Goal: Information Seeking & Learning: Learn about a topic

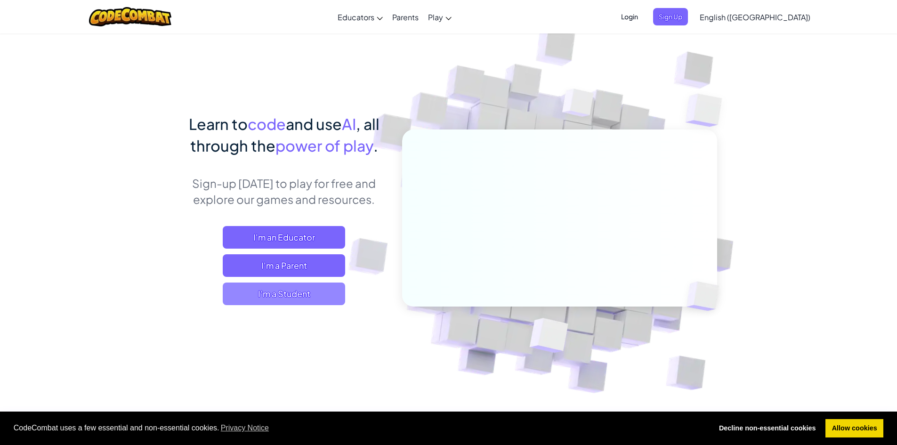
click at [303, 293] on span "I'm a Student" at bounding box center [284, 294] width 122 height 23
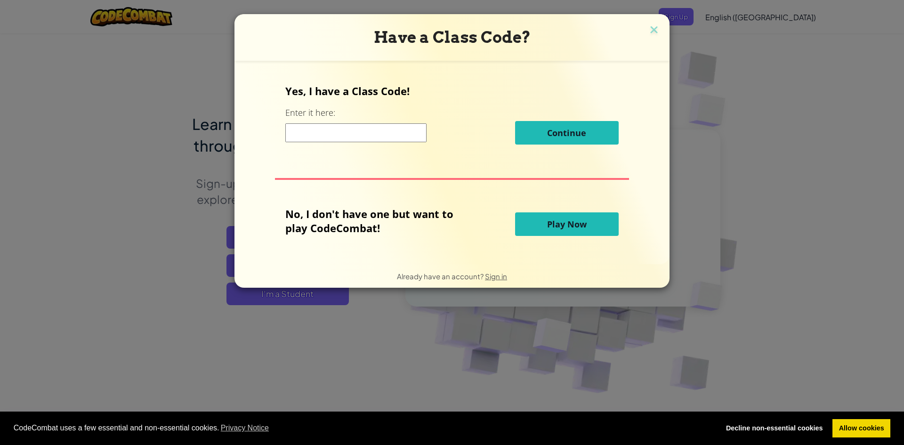
click at [547, 222] on span "Play Now" at bounding box center [567, 224] width 40 height 11
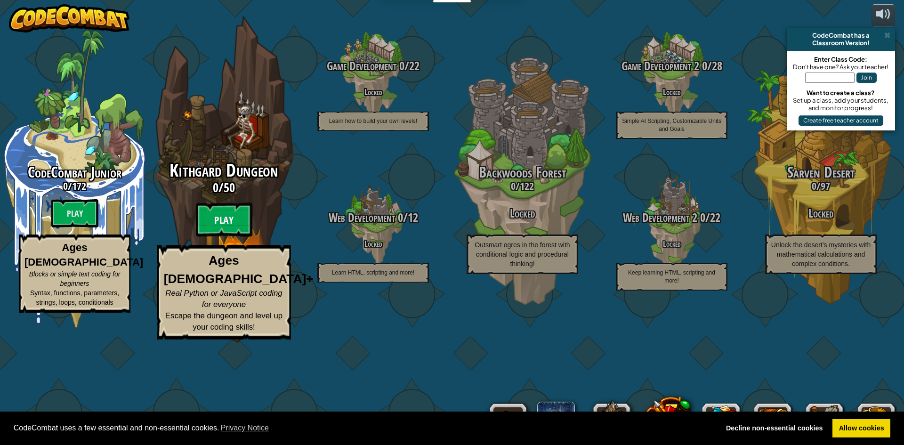
click at [233, 237] on btn "Play" at bounding box center [224, 220] width 57 height 34
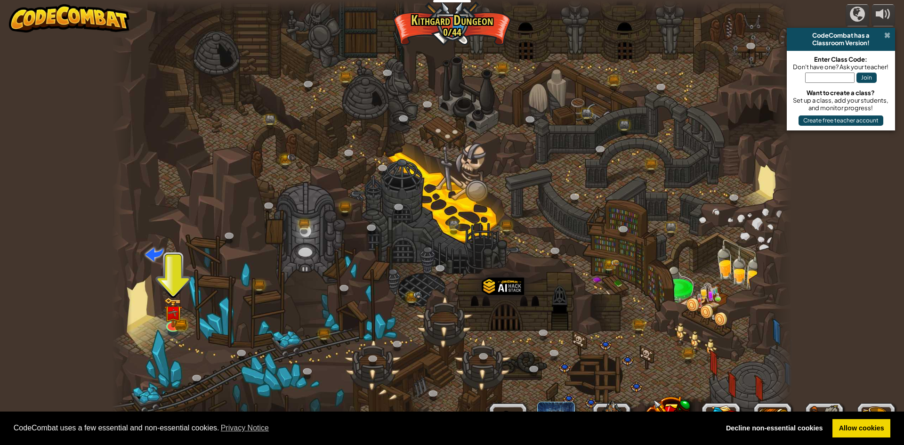
click at [887, 36] on span at bounding box center [888, 36] width 6 height 8
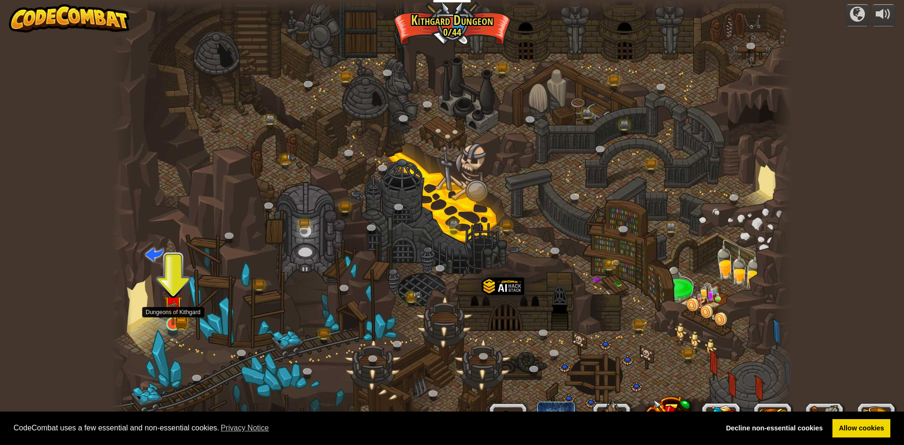
click at [175, 311] on img at bounding box center [173, 306] width 11 height 11
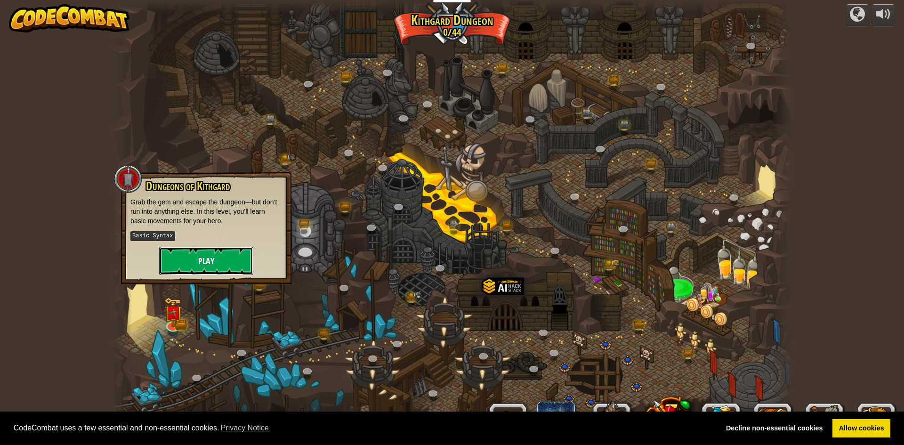
click at [175, 258] on button "Play" at bounding box center [206, 261] width 94 height 28
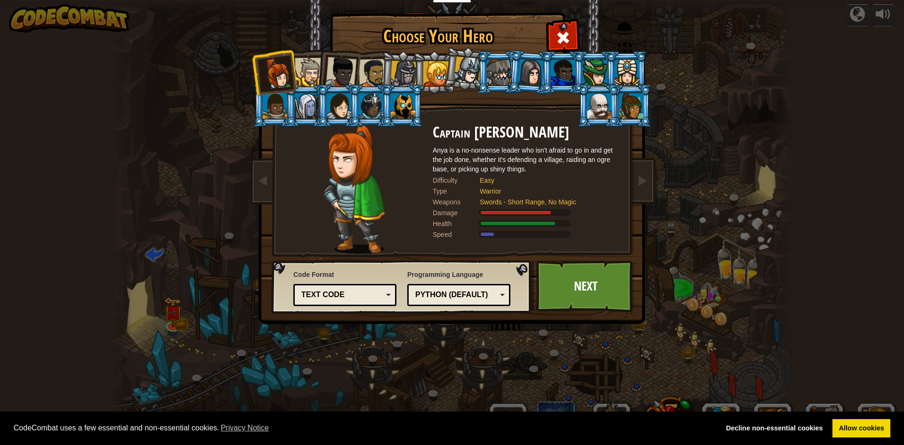
click at [315, 74] on div at bounding box center [309, 72] width 29 height 29
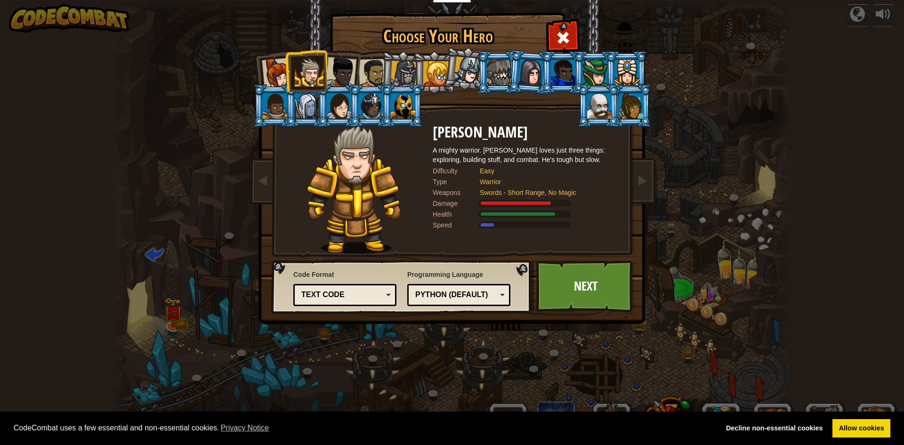
click at [403, 106] on div at bounding box center [403, 105] width 24 height 25
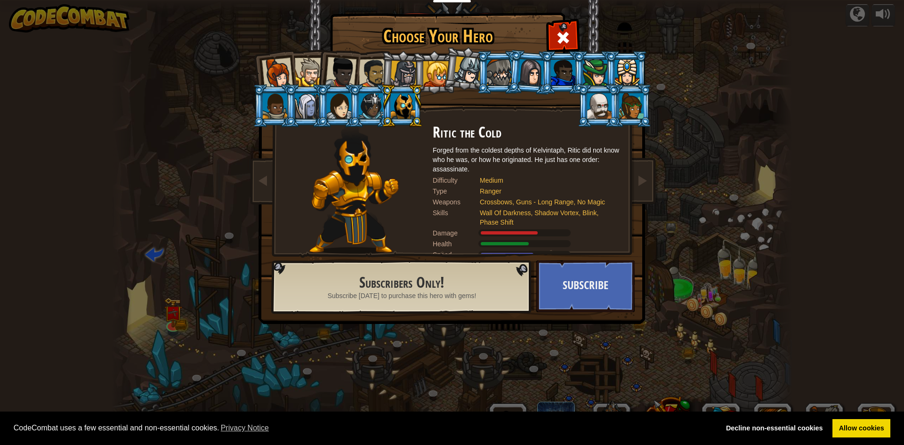
click at [373, 75] on div at bounding box center [373, 73] width 29 height 29
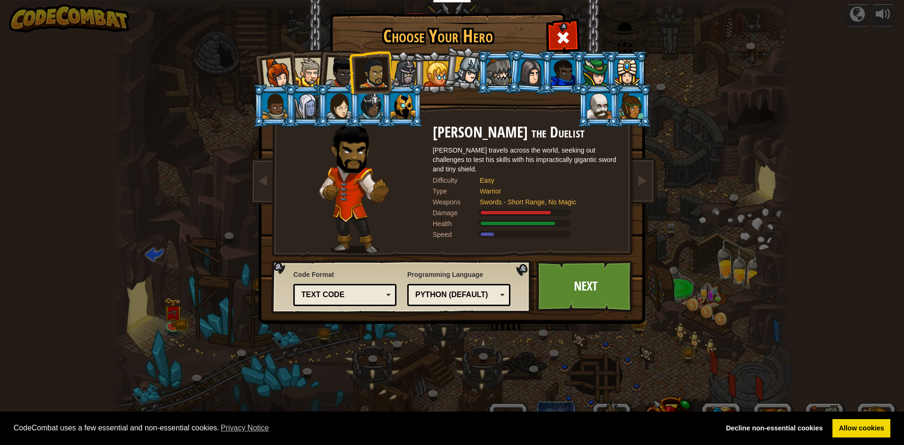
click at [344, 74] on div at bounding box center [340, 72] width 31 height 31
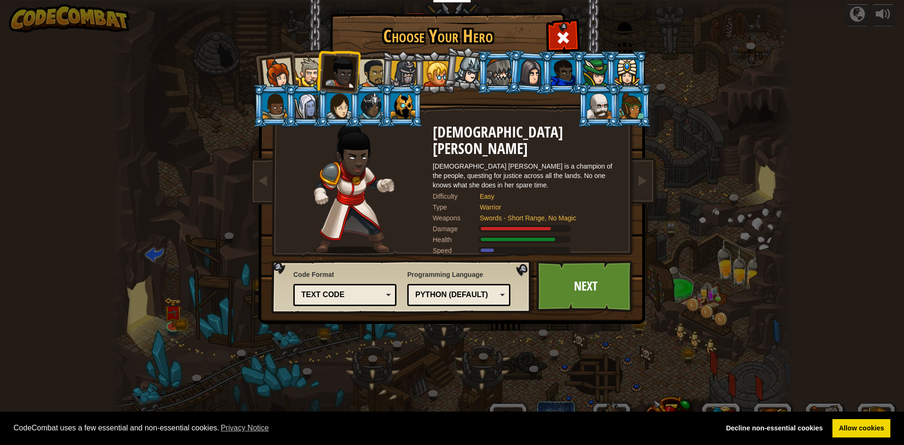
click at [317, 73] on li at bounding box center [338, 71] width 46 height 46
click at [312, 75] on div at bounding box center [309, 72] width 29 height 29
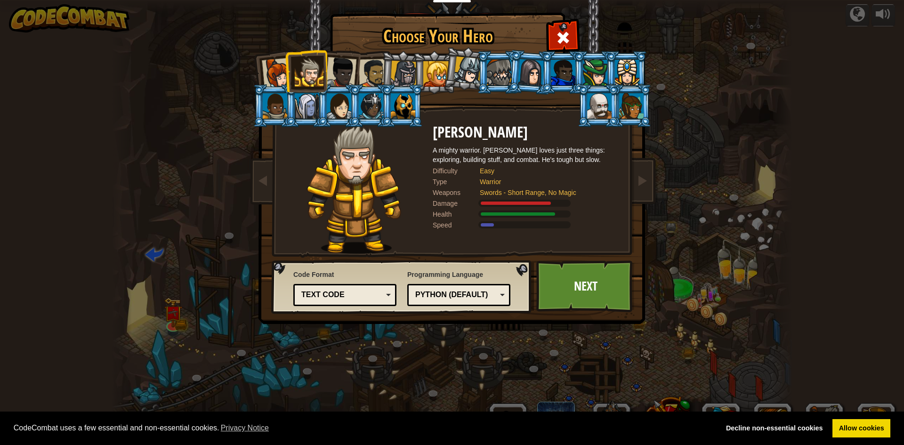
click at [358, 295] on div "Text code" at bounding box center [341, 295] width 81 height 11
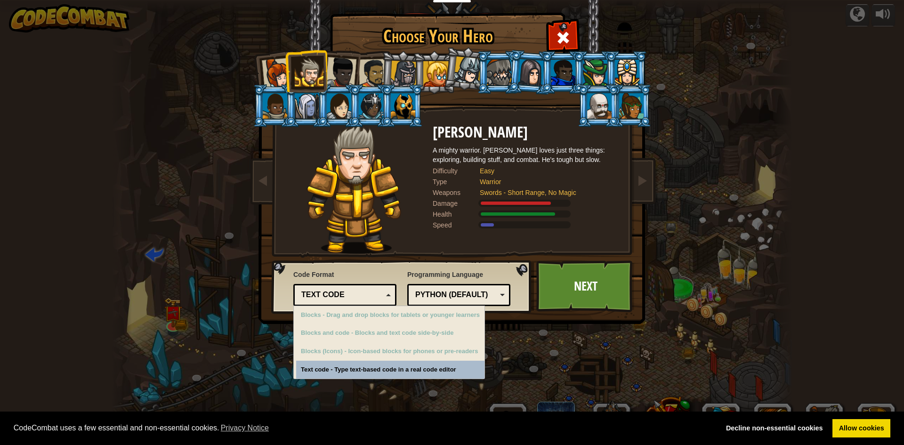
click at [360, 296] on div "Text code" at bounding box center [341, 295] width 81 height 11
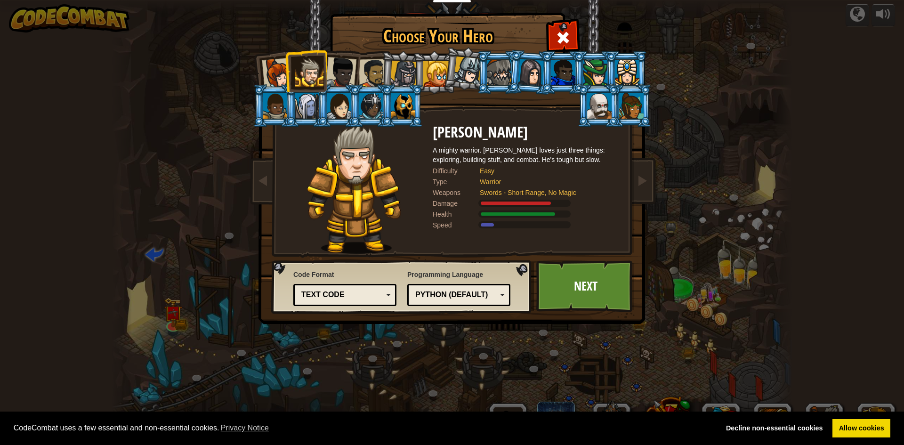
click at [464, 293] on div "Python (Default)" at bounding box center [455, 295] width 81 height 11
click at [460, 383] on div "Choose Your Hero 0 Captain [PERSON_NAME] is a no-nonsense leader who isn't afra…" at bounding box center [452, 222] width 904 height 445
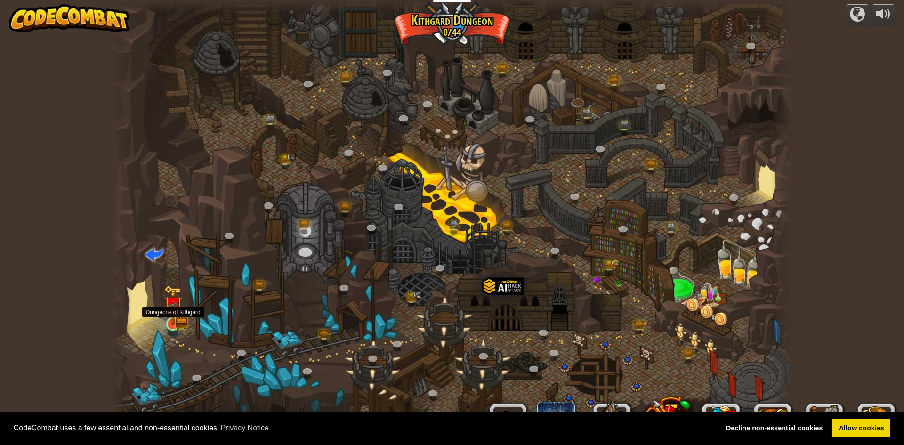
click at [175, 316] on img at bounding box center [173, 305] width 18 height 41
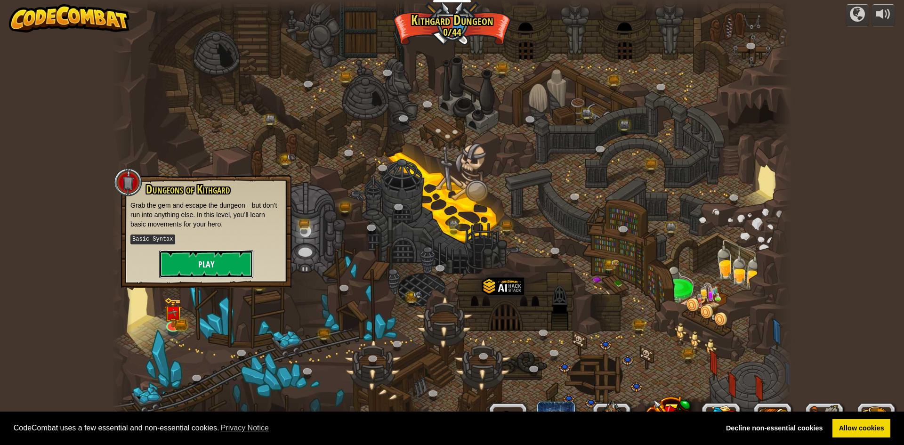
click at [217, 256] on button "Play" at bounding box center [206, 264] width 94 height 28
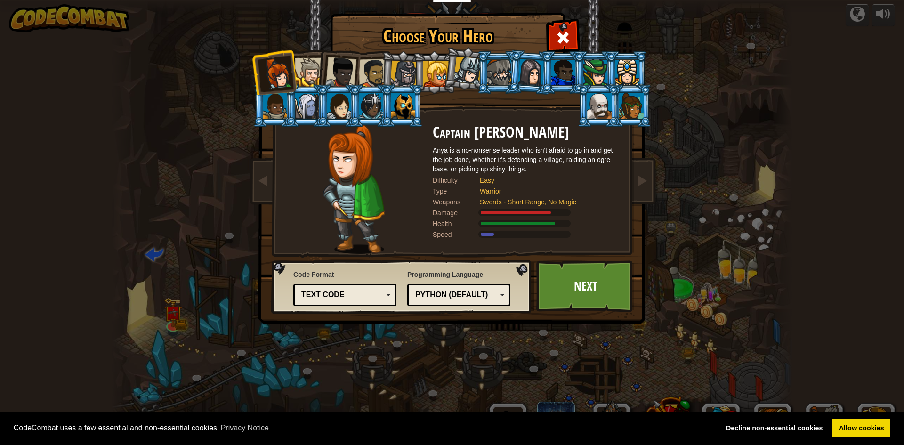
click at [305, 67] on div at bounding box center [309, 72] width 29 height 29
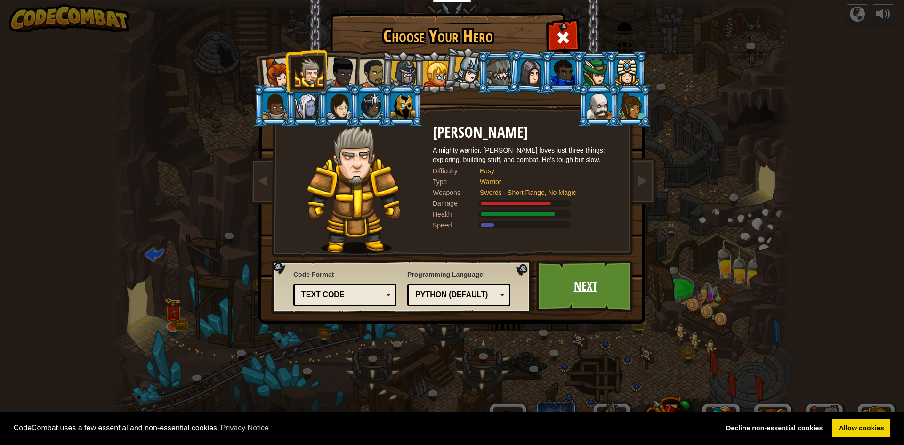
click at [582, 308] on link "Next" at bounding box center [585, 286] width 98 height 52
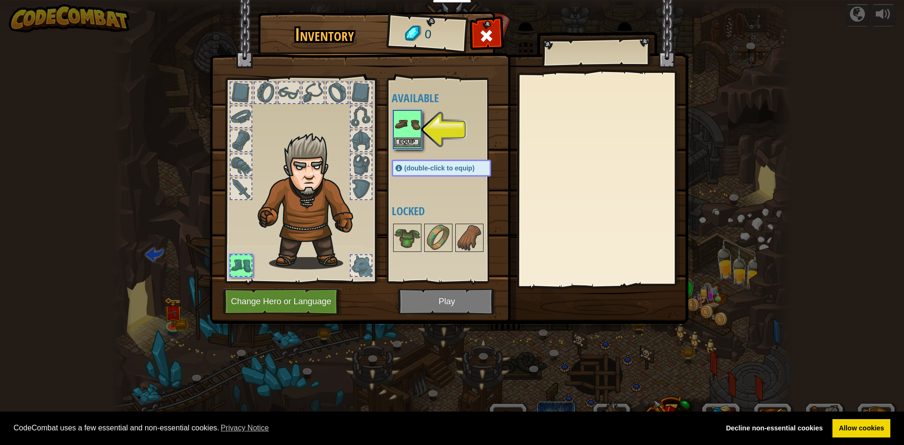
click at [409, 132] on img at bounding box center [407, 124] width 26 height 26
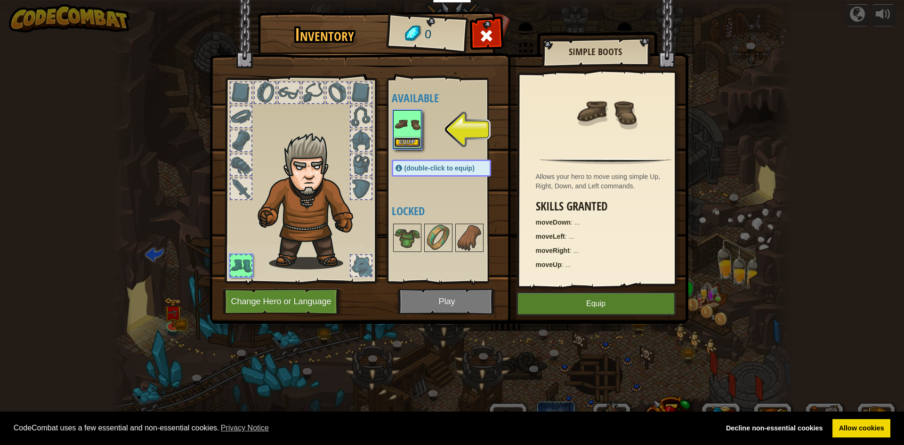
click at [407, 144] on button "Equip" at bounding box center [407, 143] width 26 height 10
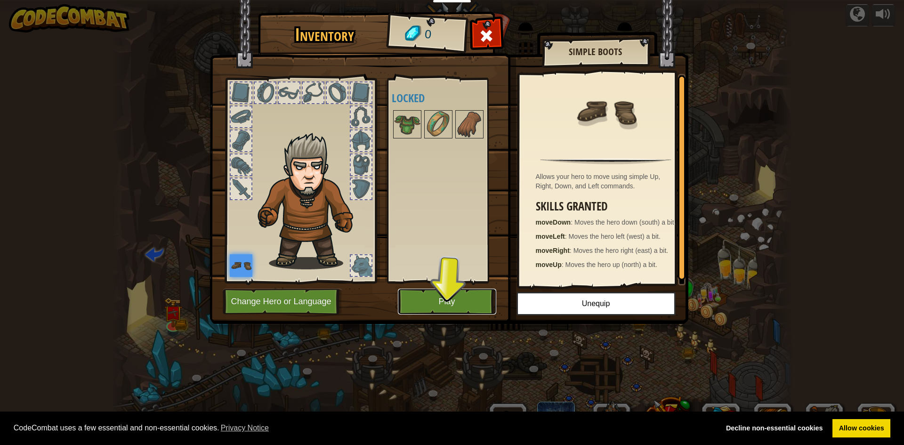
click at [463, 300] on button "Play" at bounding box center [447, 302] width 98 height 26
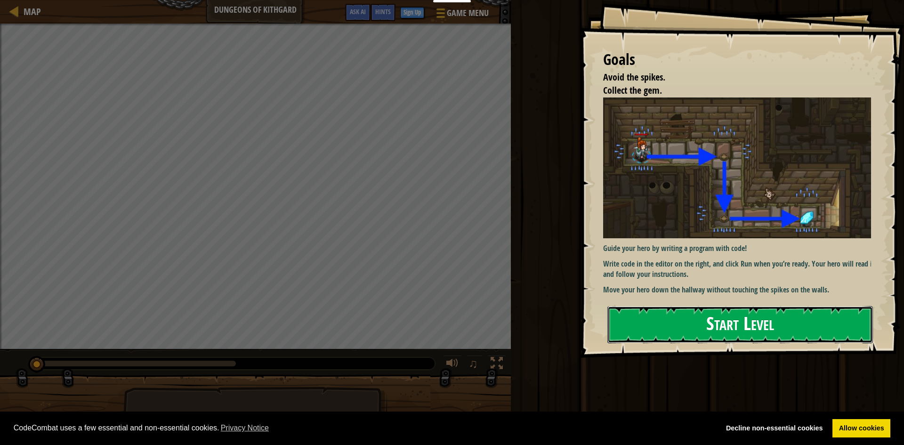
click at [694, 331] on button "Start Level" at bounding box center [741, 324] width 266 height 37
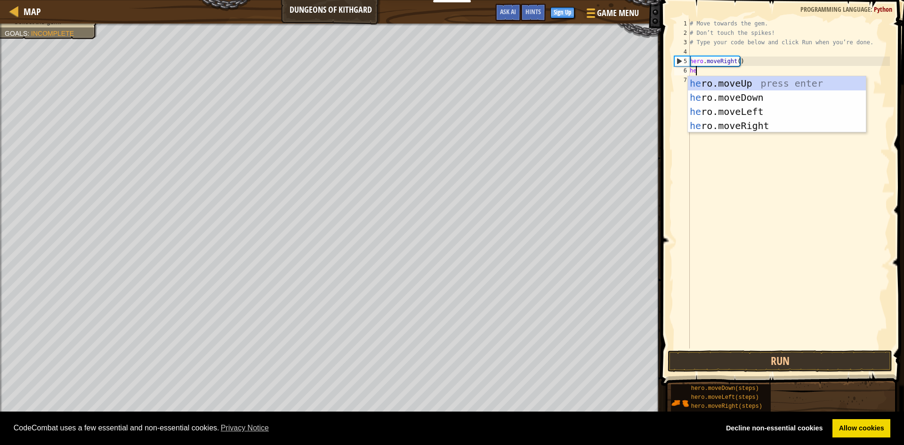
scroll to position [4, 0]
type textarea "here"
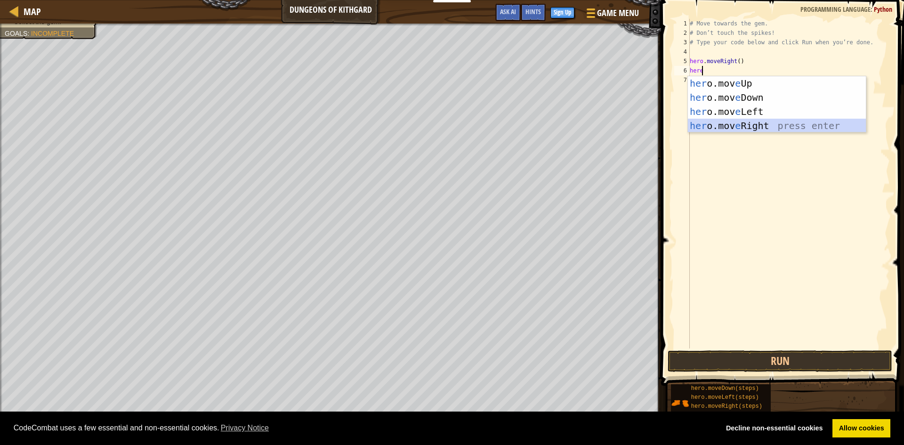
scroll to position [4, 0]
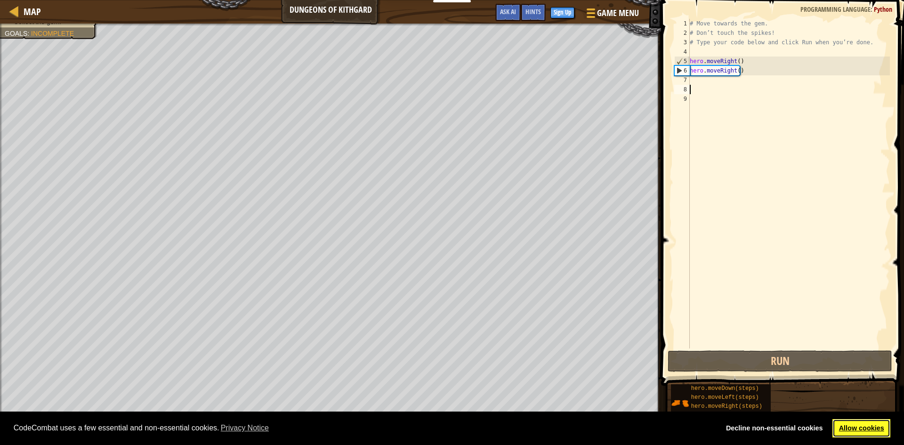
click at [887, 433] on link "Allow cookies" at bounding box center [862, 428] width 58 height 19
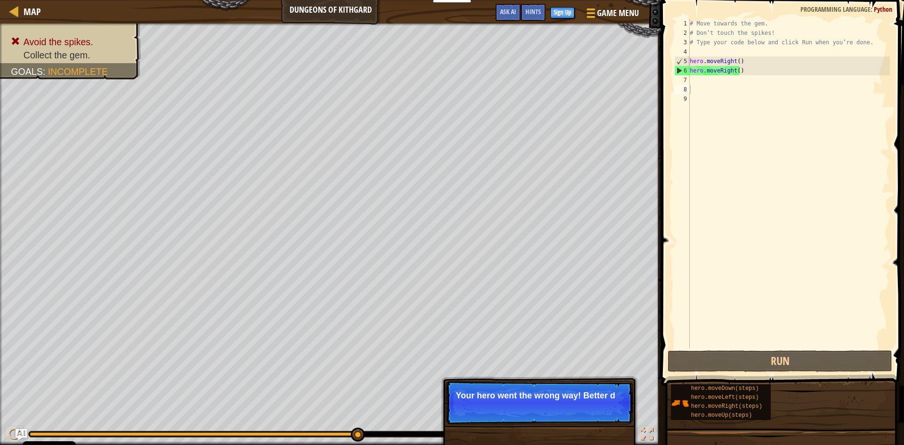
type textarea "hero.moveRight()"
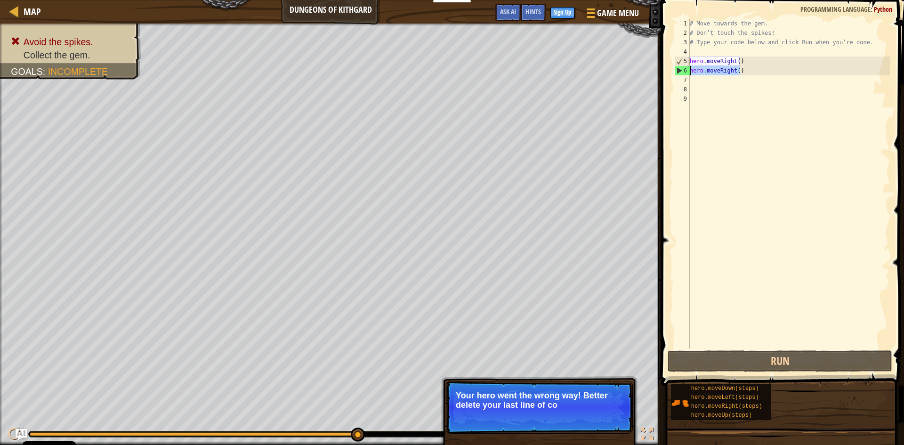
drag, startPoint x: 742, startPoint y: 73, endPoint x: 685, endPoint y: 74, distance: 57.5
click at [685, 74] on div "hero.moveRight() 1 2 3 4 5 6 7 8 9 # Move towards the gem. # Don’t touch the sp…" at bounding box center [782, 184] width 218 height 330
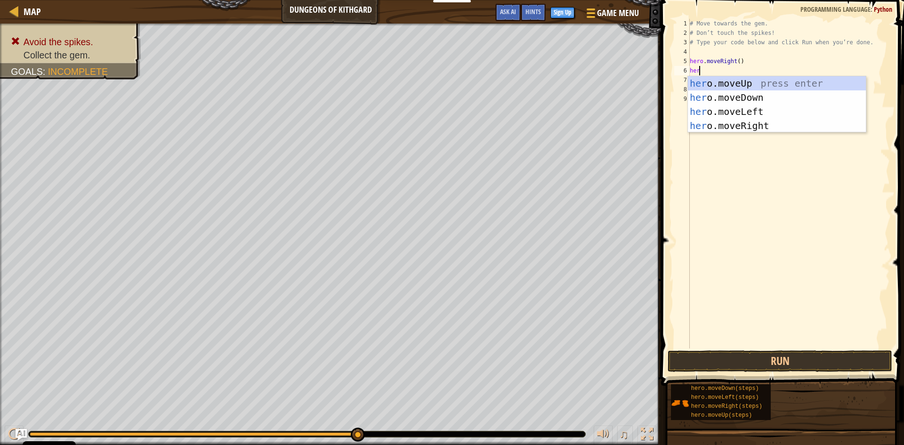
scroll to position [4, 0]
type textarea "here"
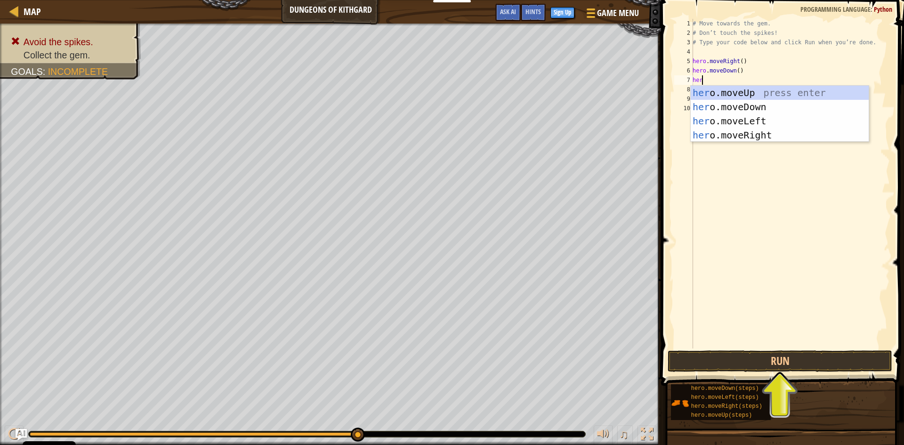
type textarea "here"
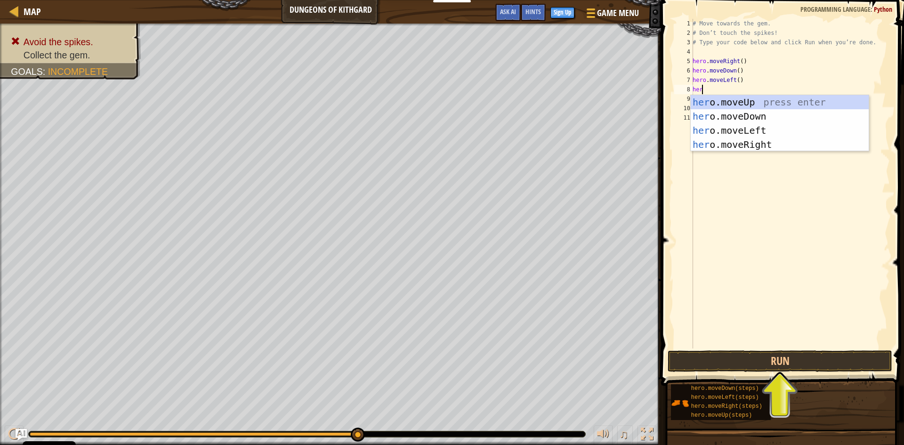
type textarea "here"
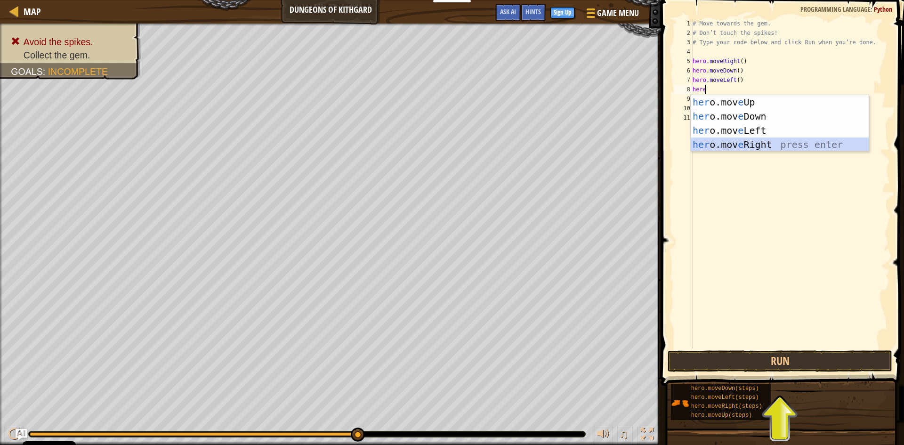
scroll to position [4, 0]
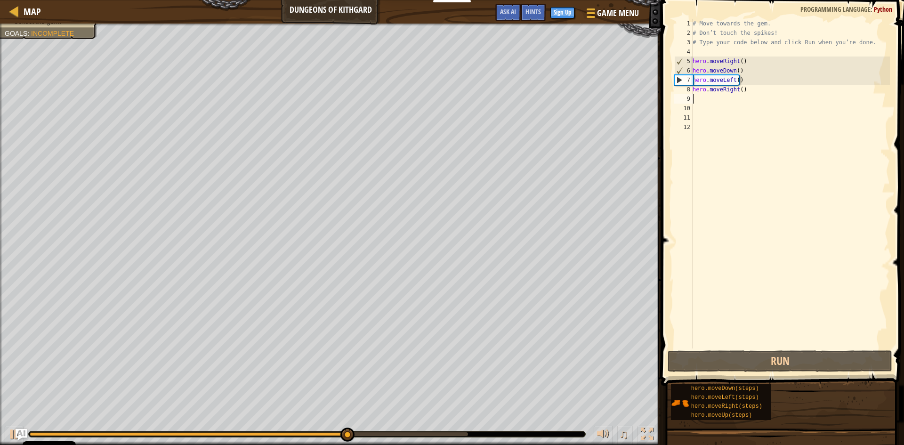
click at [725, 95] on div "# Move towards the gem. # Don’t touch the spikes! # Type your code below and cl…" at bounding box center [790, 193] width 199 height 349
click at [729, 88] on div "# Move towards the gem. # Don’t touch the spikes! # Type your code below and cl…" at bounding box center [790, 193] width 199 height 349
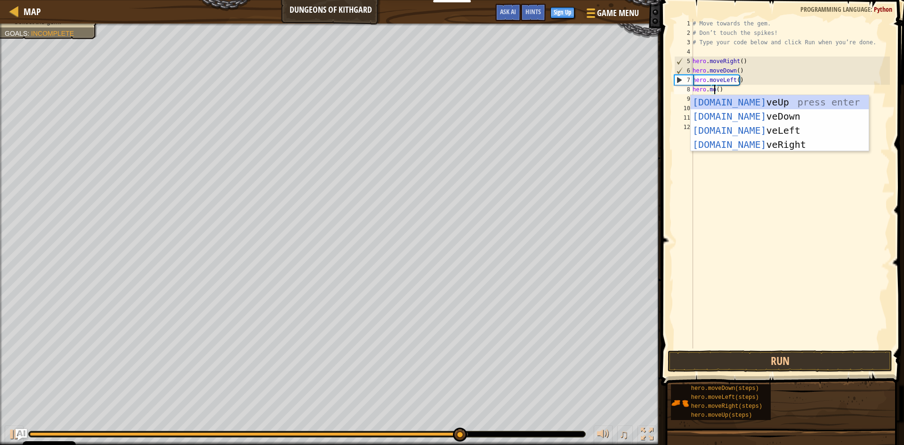
scroll to position [4, 2]
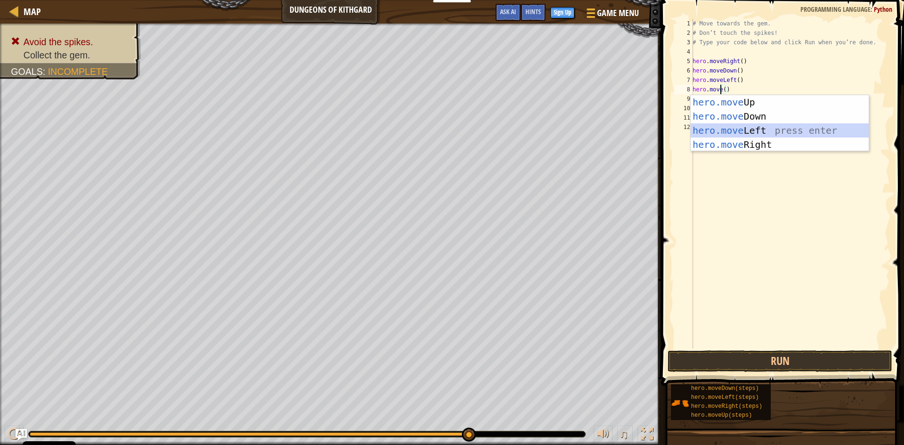
type textarea "hero.moveLeft"
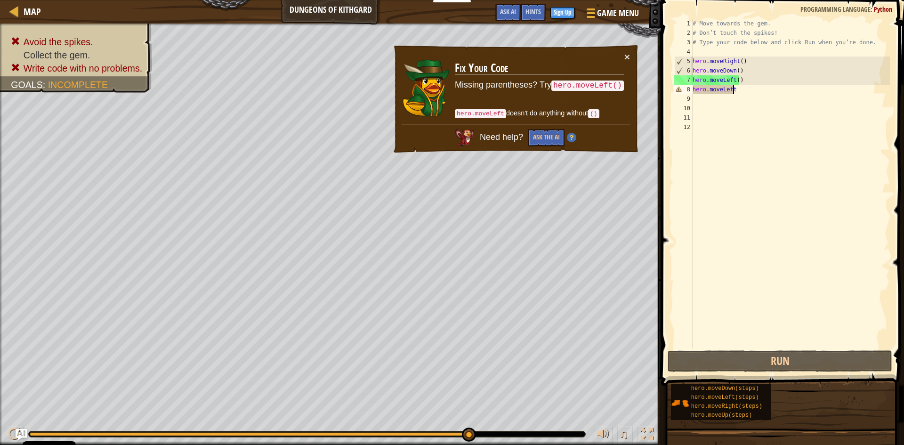
click at [747, 89] on div "# Move towards the gem. # Don’t touch the spikes! # Type your code below and cl…" at bounding box center [790, 193] width 199 height 349
click at [734, 110] on div "# Move towards the gem. # Don’t touch the spikes! # Type your code below and cl…" at bounding box center [790, 193] width 199 height 349
drag, startPoint x: 743, startPoint y: 94, endPoint x: 700, endPoint y: 94, distance: 42.9
click at [700, 94] on div "# Move towards the gem. # Don’t touch the spikes! # Type your code below and cl…" at bounding box center [790, 193] width 199 height 349
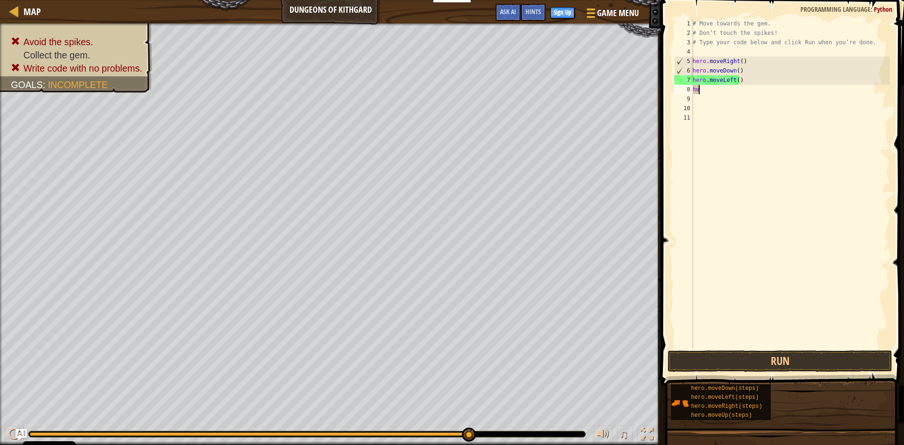
type textarea "h"
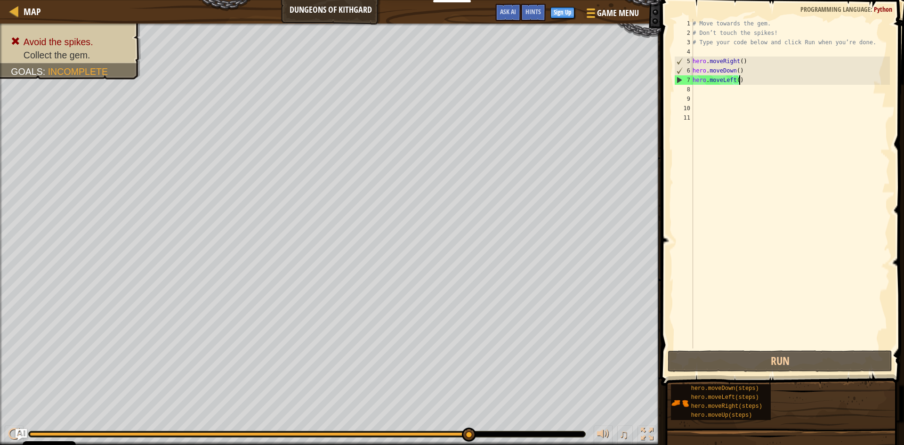
click at [750, 82] on div "# Move towards the gem. # Don’t touch the spikes! # Type your code below and cl…" at bounding box center [790, 193] width 199 height 349
click at [724, 81] on div "# Move towards the gem. # Don’t touch the spikes! # Type your code below and cl…" at bounding box center [790, 193] width 199 height 349
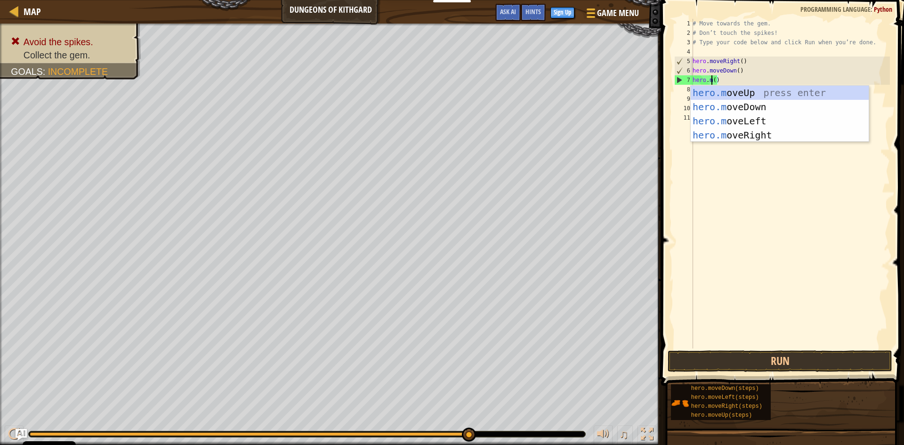
scroll to position [4, 2]
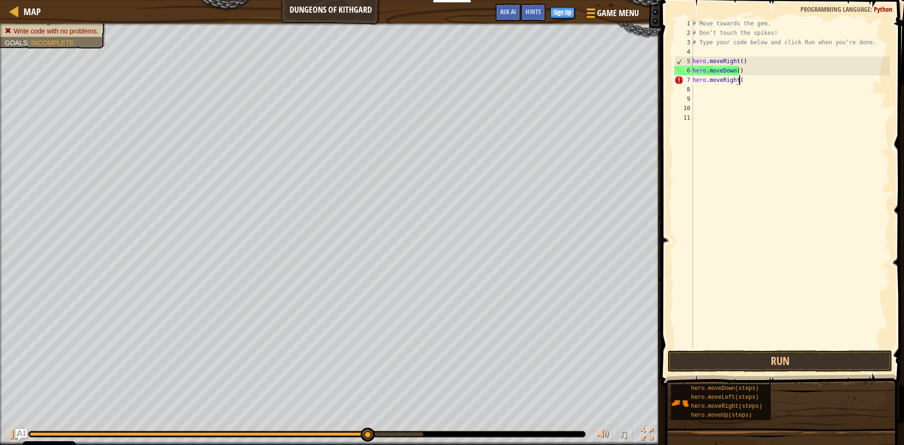
type textarea "hero.moveRight()"
